Goal: Use online tool/utility: Use online tool/utility

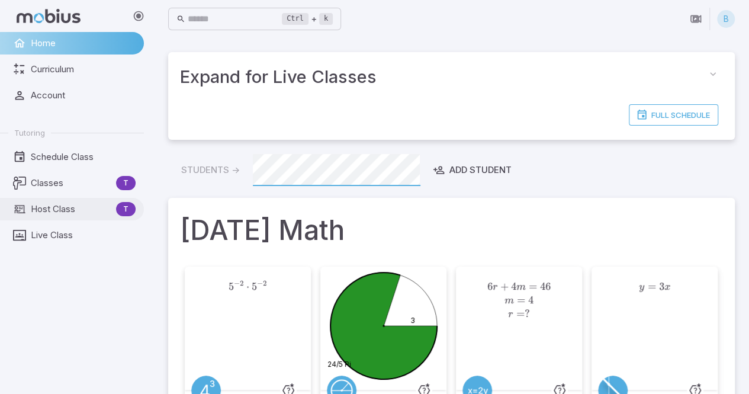
click at [68, 218] on link "Host Class T" at bounding box center [72, 209] width 144 height 23
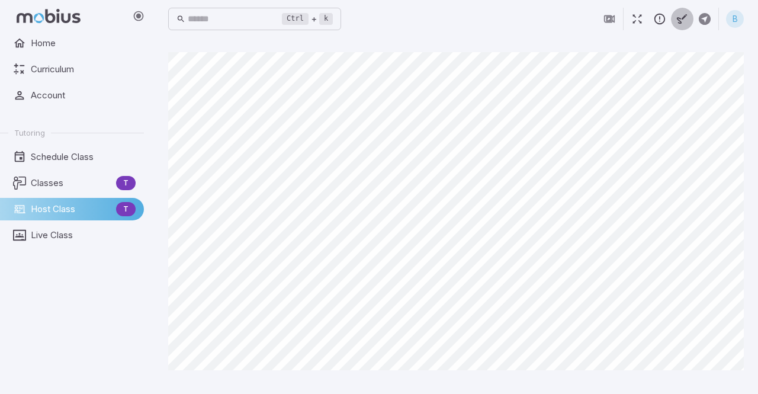
click at [684, 19] on icon "button" at bounding box center [682, 18] width 13 height 13
click at [559, 77] on icon at bounding box center [562, 74] width 9 height 9
click at [684, 14] on icon "button" at bounding box center [682, 18] width 13 height 13
click at [684, 15] on icon "button" at bounding box center [682, 18] width 13 height 13
click at [677, 14] on icon "button" at bounding box center [682, 18] width 13 height 13
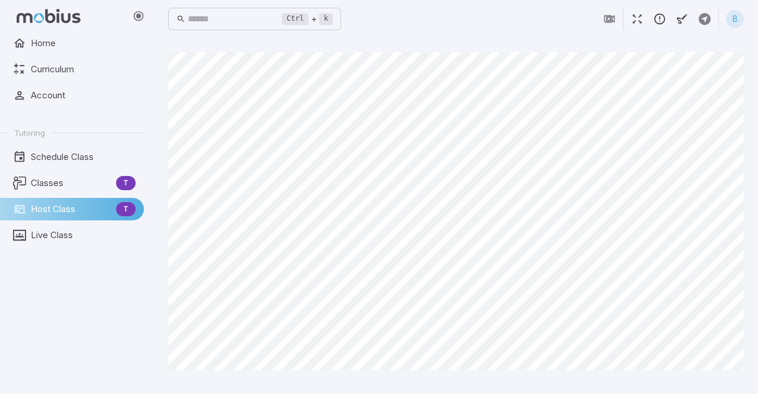
click at [697, 47] on main "Canvas actions 100 % Exit zen mode" at bounding box center [456, 216] width 604 height 356
click at [706, 43] on main "Canvas actions 100 % Exit zen mode" at bounding box center [456, 216] width 604 height 356
